Goal: Transaction & Acquisition: Purchase product/service

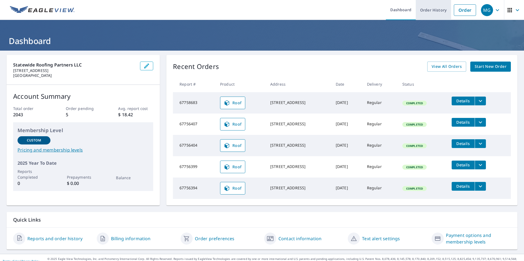
click at [422, 9] on link "Order History" at bounding box center [432, 10] width 35 height 20
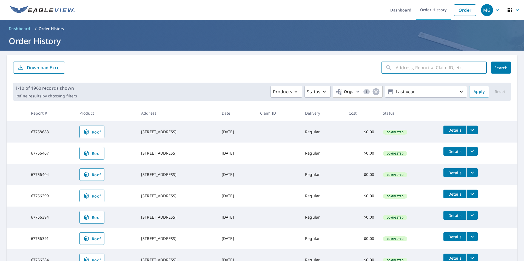
click at [423, 67] on input "text" at bounding box center [440, 67] width 91 height 15
paste input "[STREET_ADDRESS]"
type input "[STREET_ADDRESS]"
click at [503, 67] on button "Search" at bounding box center [501, 68] width 20 height 12
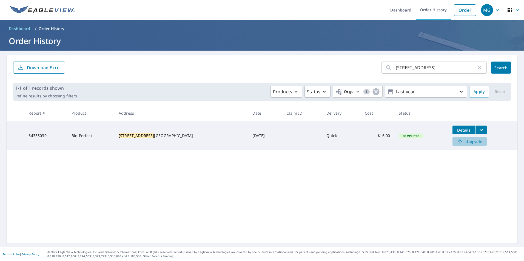
click at [462, 143] on span "Upgrade" at bounding box center [469, 141] width 28 height 7
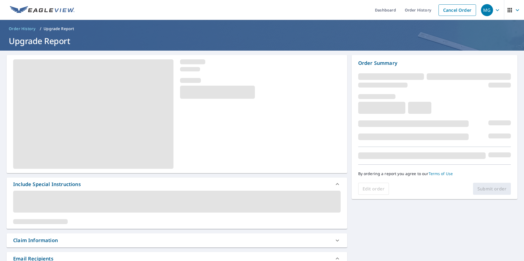
drag, startPoint x: 450, startPoint y: 155, endPoint x: 327, endPoint y: 145, distance: 123.1
click at [327, 145] on div at bounding box center [177, 114] width 340 height 118
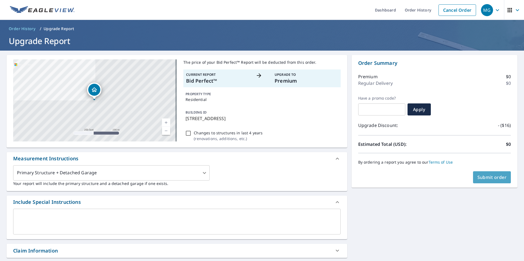
click at [481, 179] on span "Submit order" at bounding box center [491, 177] width 29 height 6
